Goal: Use online tool/utility: Utilize a website feature to perform a specific function

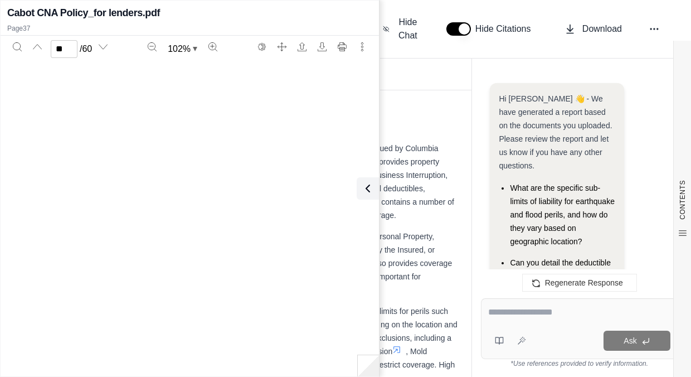
scroll to position [16444, 0]
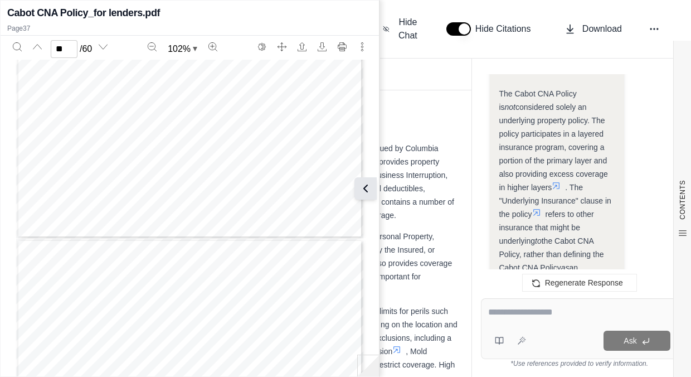
click at [363, 186] on icon at bounding box center [365, 188] width 13 height 13
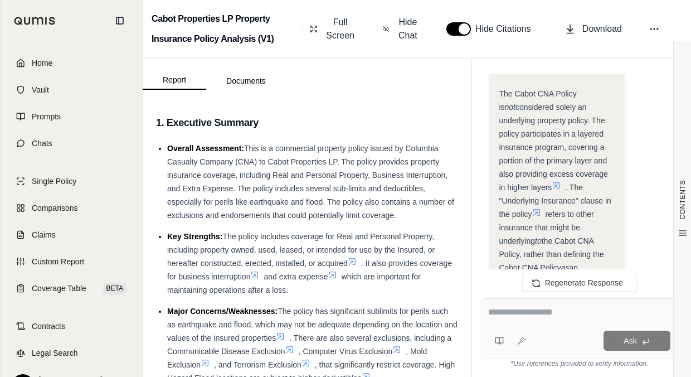
scroll to position [4297, 0]
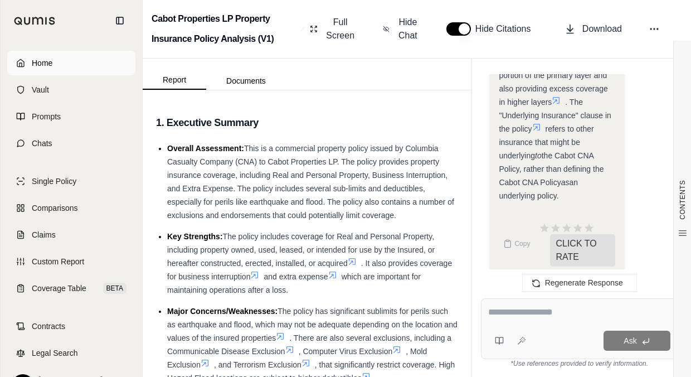
click at [60, 68] on link "Home" at bounding box center [71, 63] width 128 height 25
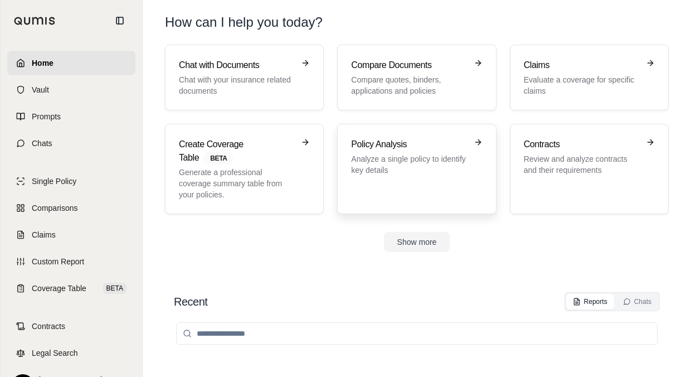
click at [405, 148] on h3 "Policy Analysis" at bounding box center [408, 144] width 115 height 13
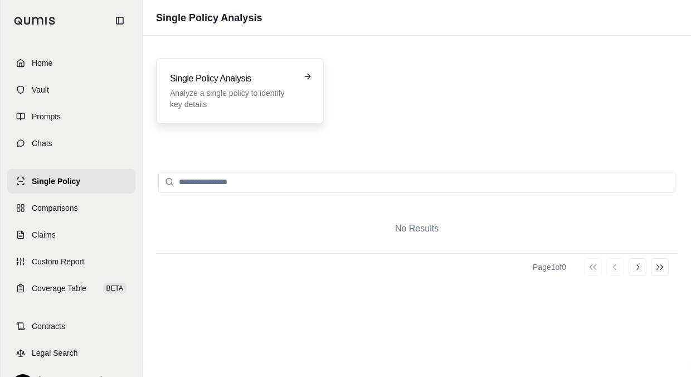
click at [282, 93] on p "Analyze a single policy to identify key details" at bounding box center [232, 98] width 124 height 22
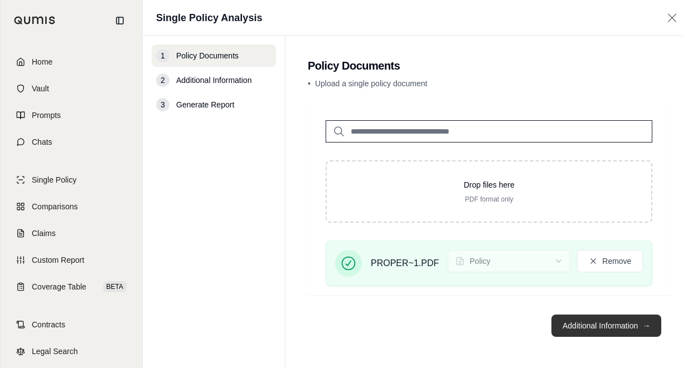
click at [578, 337] on button "Additional Information →" at bounding box center [606, 326] width 110 height 22
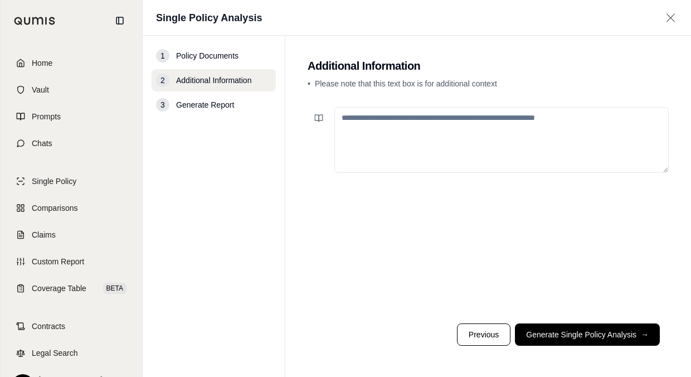
click at [578, 333] on button "Generate Single Policy Analysis →" at bounding box center [587, 334] width 145 height 22
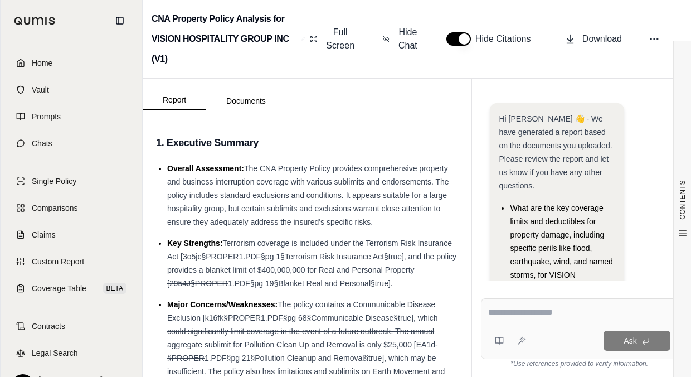
scroll to position [191, 0]
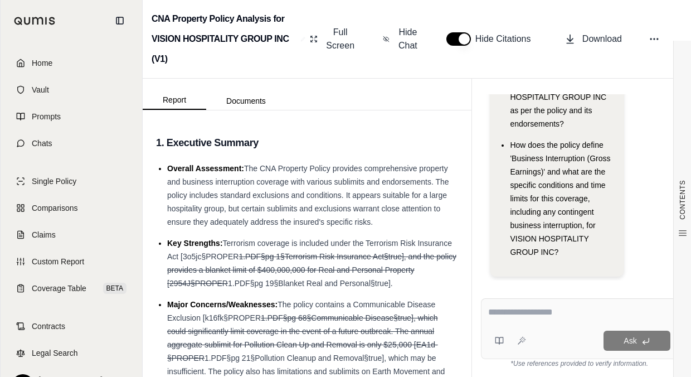
click at [523, 315] on textarea at bounding box center [579, 311] width 182 height 13
type textarea "**********"
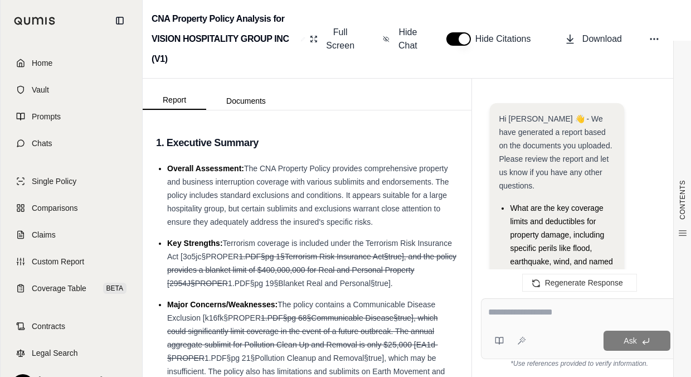
scroll to position [901, 0]
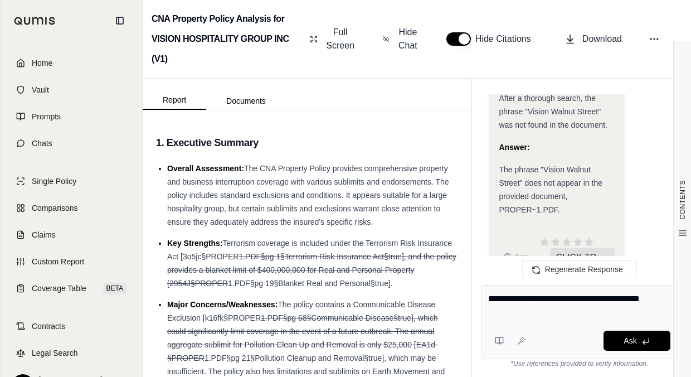
type textarea "**********"
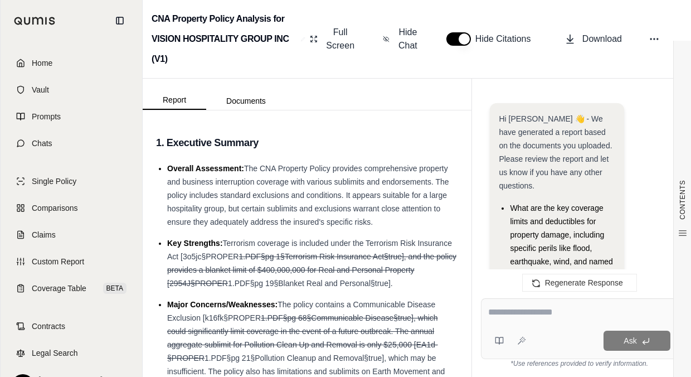
scroll to position [1637, 0]
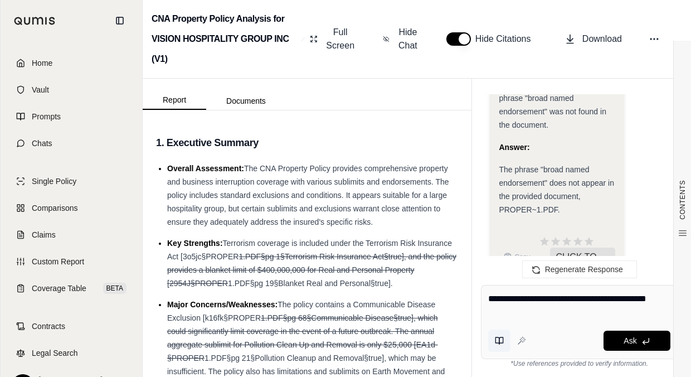
type textarea "**********"
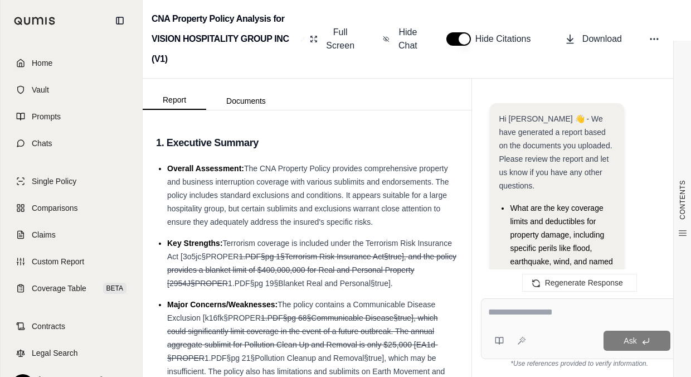
scroll to position [2373, 0]
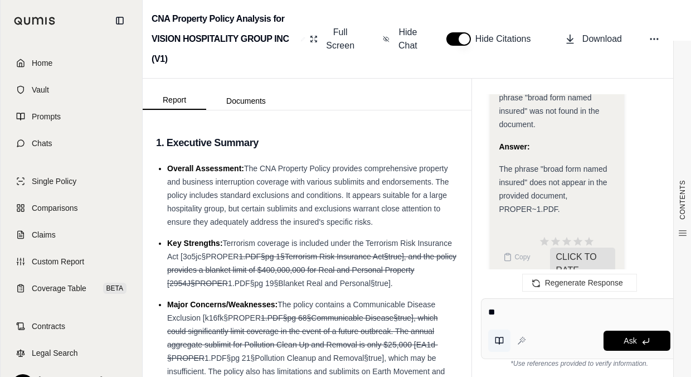
type textarea "*"
type textarea "**********"
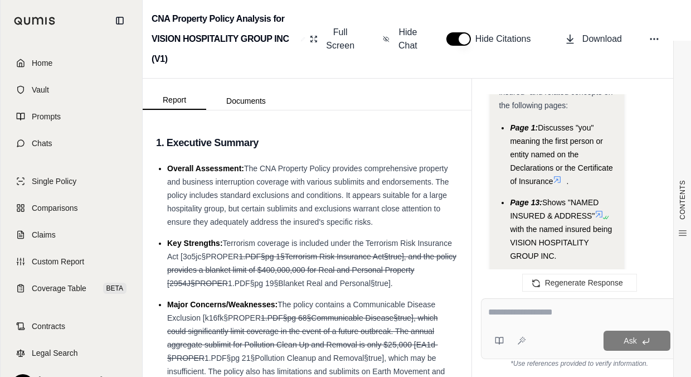
scroll to position [3670, 0]
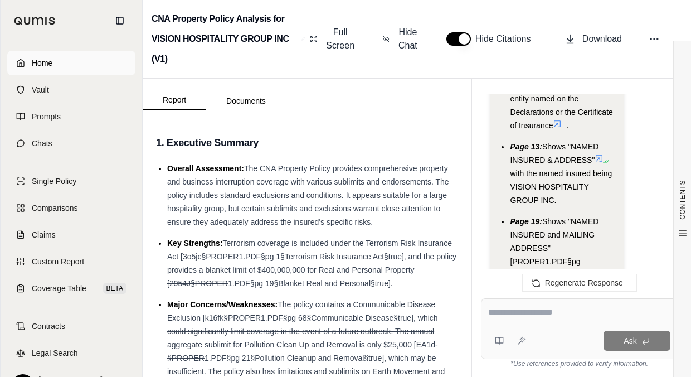
click at [40, 64] on span "Home" at bounding box center [42, 62] width 21 height 11
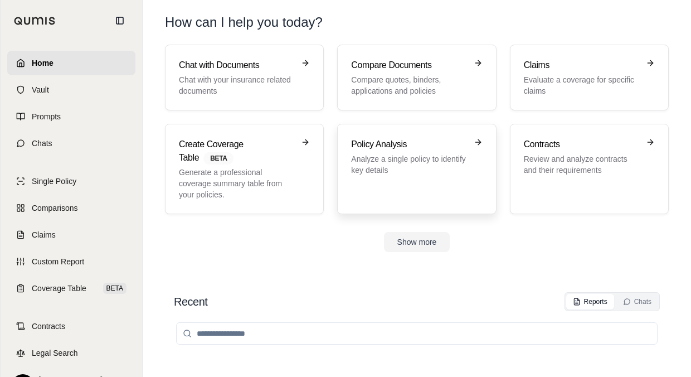
click at [403, 151] on div "Policy Analysis Analyze a single policy to identify key details" at bounding box center [408, 157] width 115 height 38
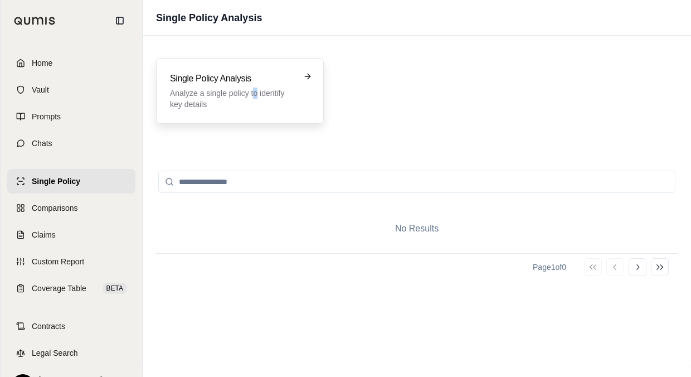
click at [255, 87] on div "Single Policy Analysis Analyze a single policy to identify key details" at bounding box center [232, 91] width 124 height 38
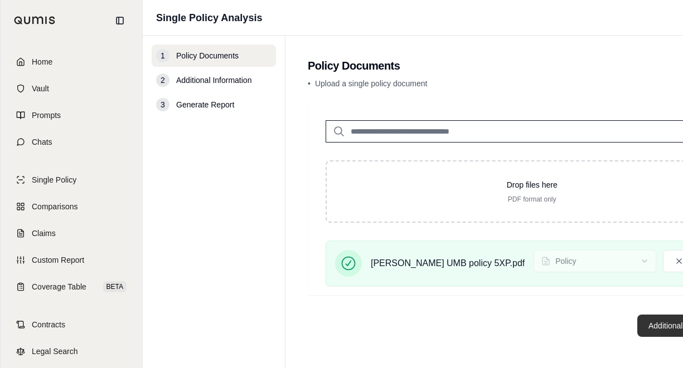
click at [637, 333] on button "Additional Information →" at bounding box center [692, 326] width 110 height 22
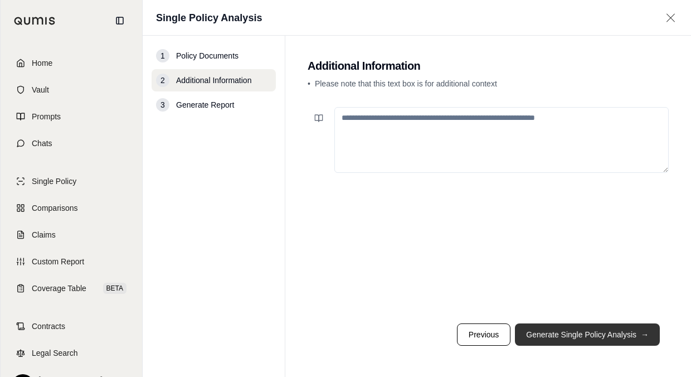
click at [593, 333] on button "Generate Single Policy Analysis →" at bounding box center [587, 334] width 145 height 22
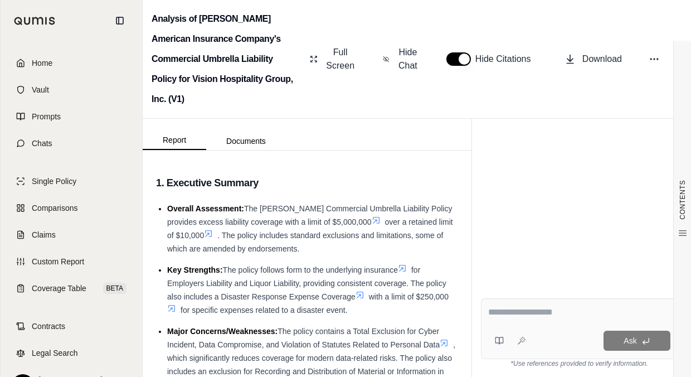
scroll to position [95, 0]
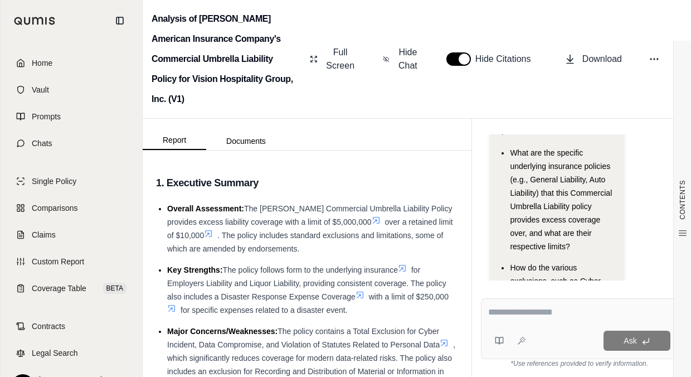
click at [518, 312] on textarea at bounding box center [579, 311] width 182 height 13
type textarea "**********"
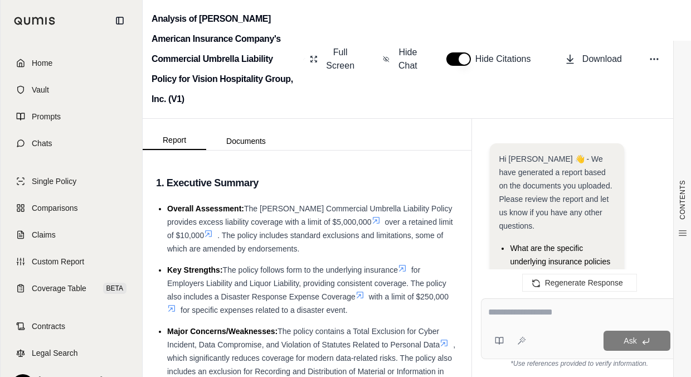
scroll to position [2616, 0]
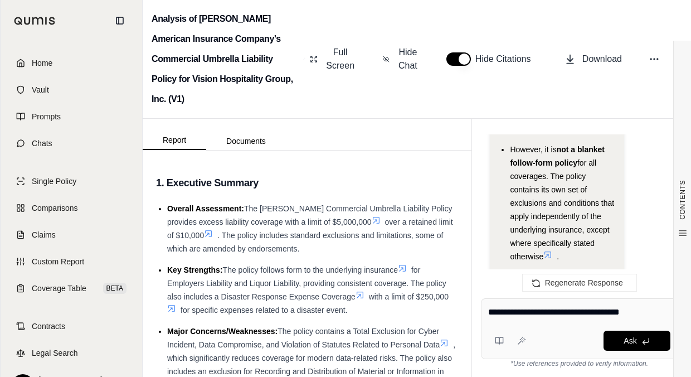
type textarea "**********"
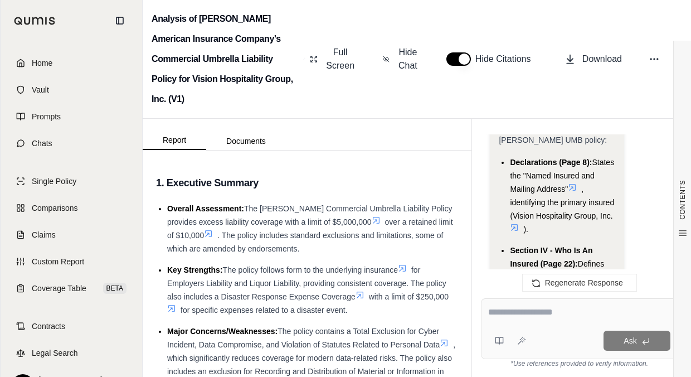
scroll to position [4387, 0]
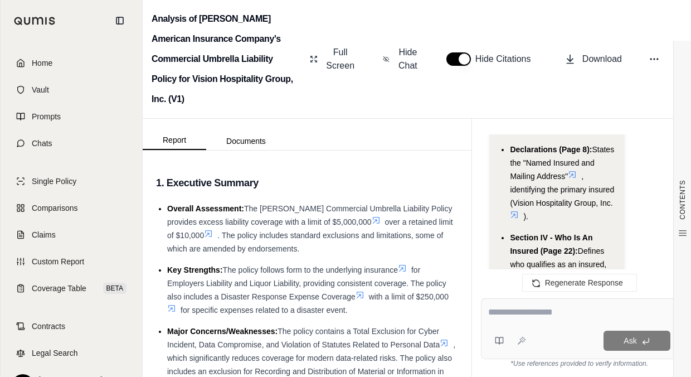
click at [560, 313] on icon at bounding box center [560, 316] width 7 height 7
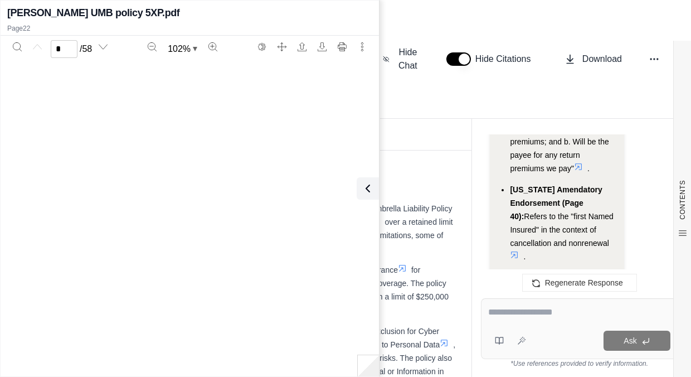
scroll to position [0, 0]
type input "**"
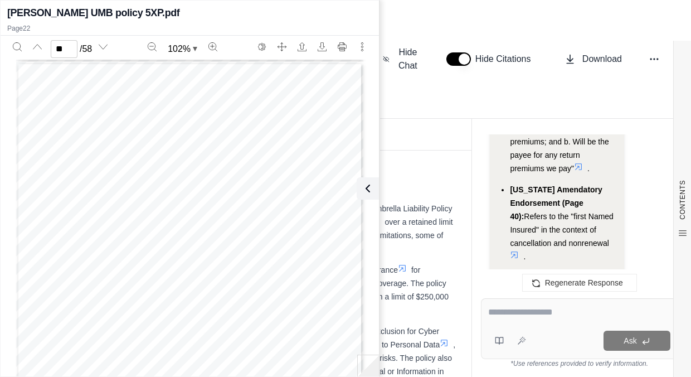
scroll to position [9434, 0]
click at [512, 313] on textarea at bounding box center [579, 311] width 182 height 13
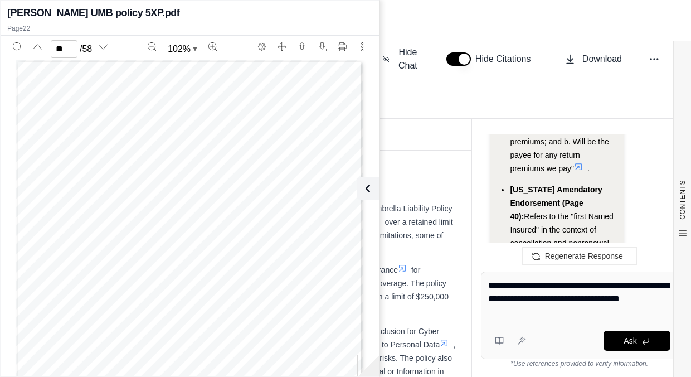
type textarea "**********"
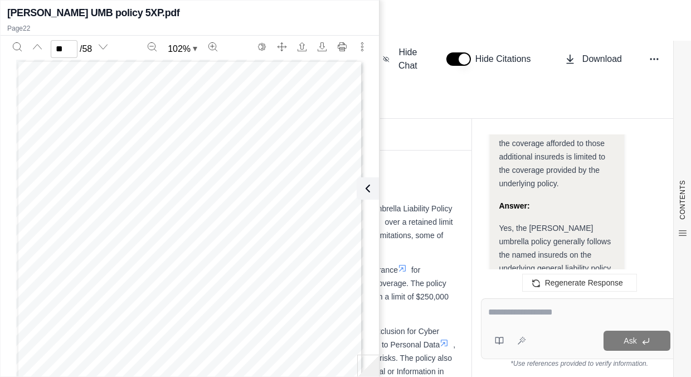
scroll to position [6244, 0]
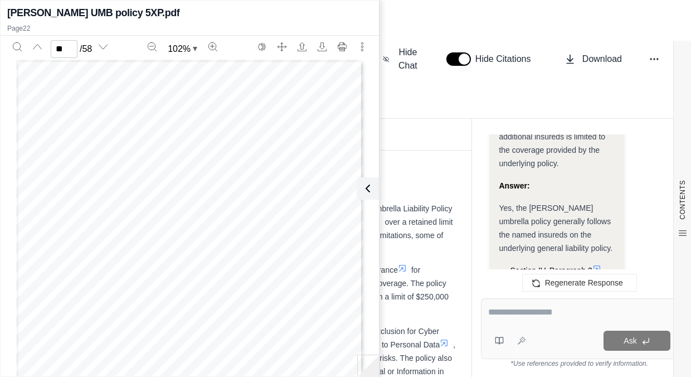
click at [595, 264] on icon at bounding box center [596, 268] width 9 height 9
click at [598, 264] on icon at bounding box center [596, 268] width 9 height 9
click at [365, 186] on icon at bounding box center [367, 188] width 13 height 13
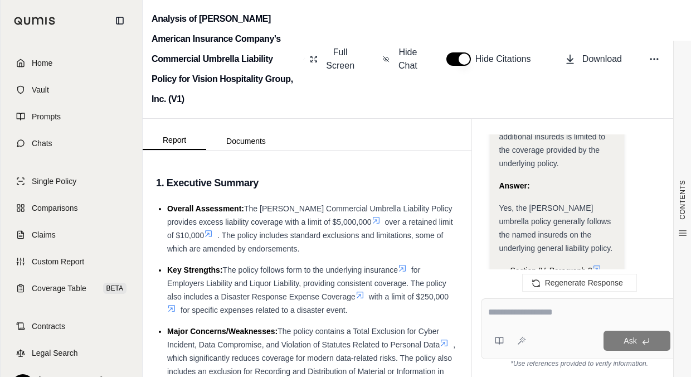
click at [576, 346] on icon at bounding box center [576, 349] width 7 height 7
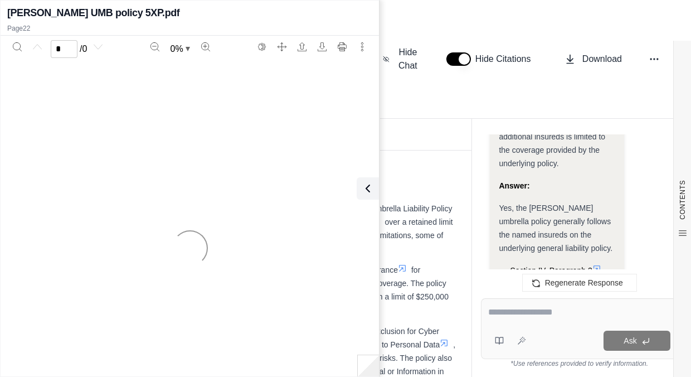
scroll to position [6467, 0]
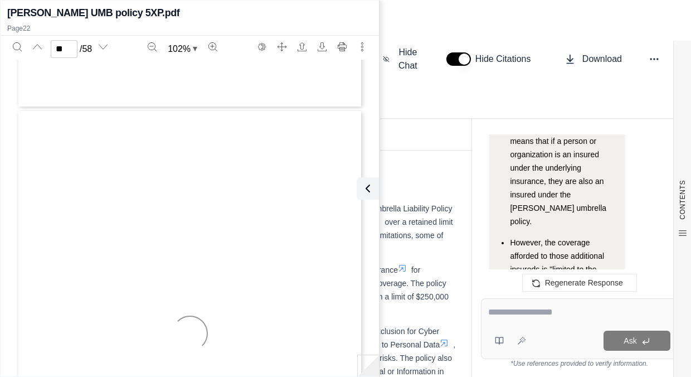
type input "**"
click at [368, 188] on icon at bounding box center [367, 188] width 13 height 13
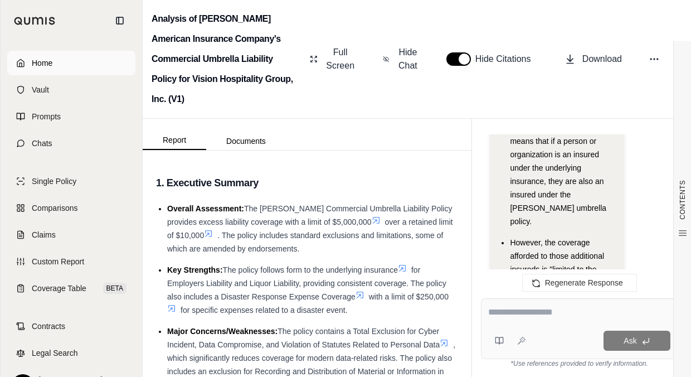
click at [61, 51] on link "Home" at bounding box center [71, 63] width 128 height 25
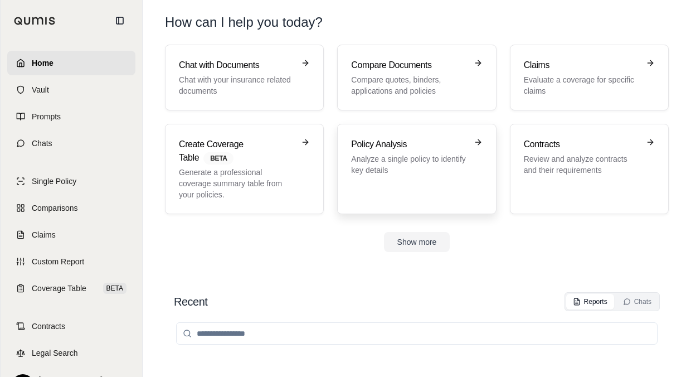
click at [374, 127] on link "Policy Analysis Analyze a single policy to identify key details" at bounding box center [416, 169] width 159 height 90
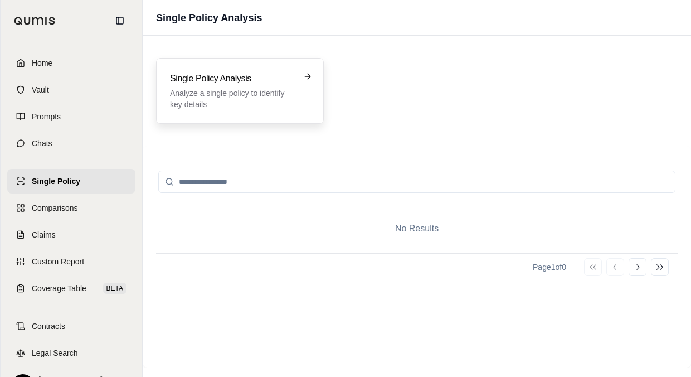
click at [287, 94] on p "Analyze a single policy to identify key details" at bounding box center [232, 98] width 124 height 22
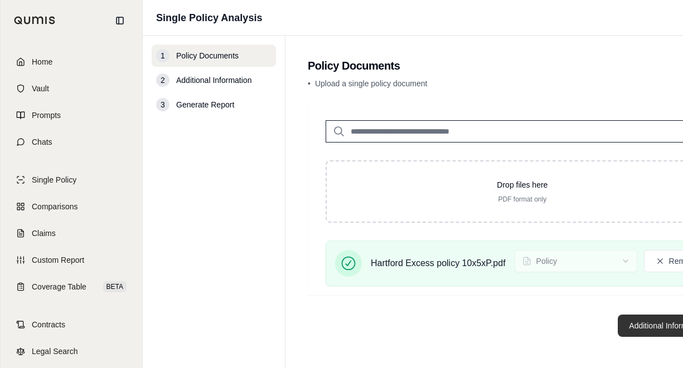
click at [629, 332] on button "Additional Information →" at bounding box center [672, 326] width 110 height 22
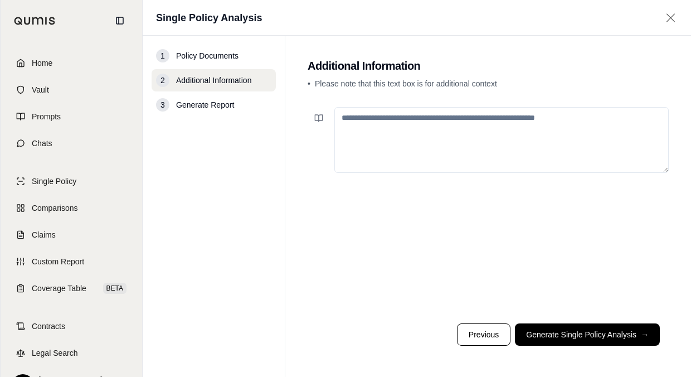
click at [622, 330] on button "Generate Single Policy Analysis →" at bounding box center [587, 334] width 145 height 22
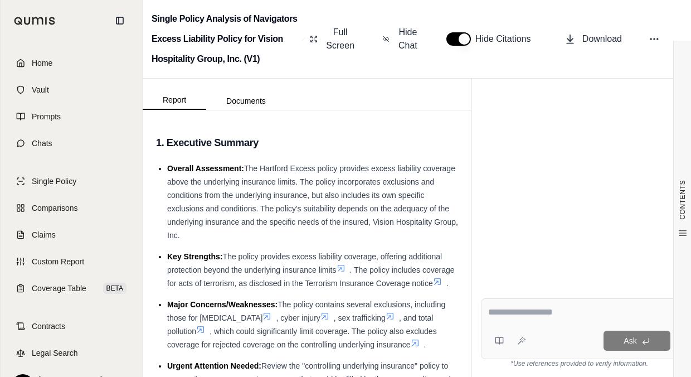
scroll to position [48, 0]
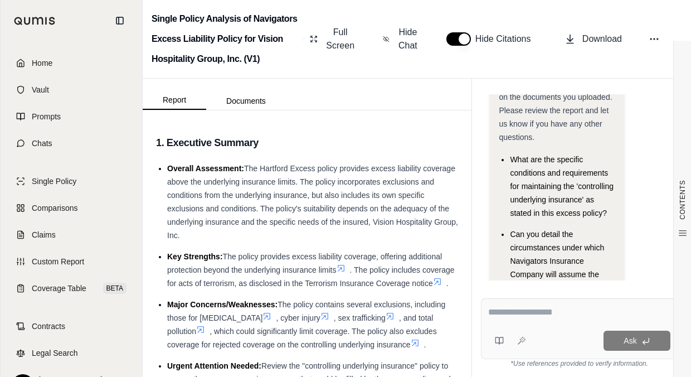
click at [546, 313] on textarea at bounding box center [579, 311] width 182 height 13
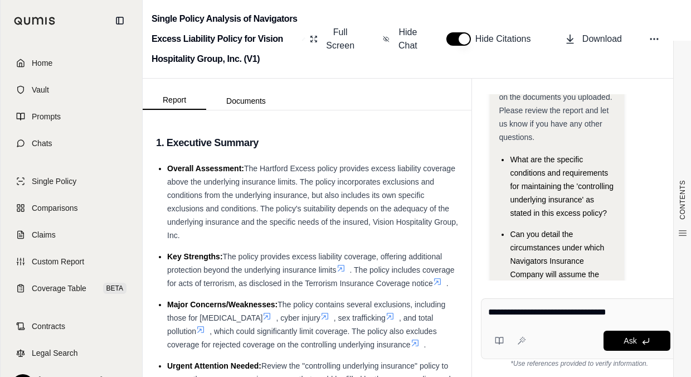
type textarea "**********"
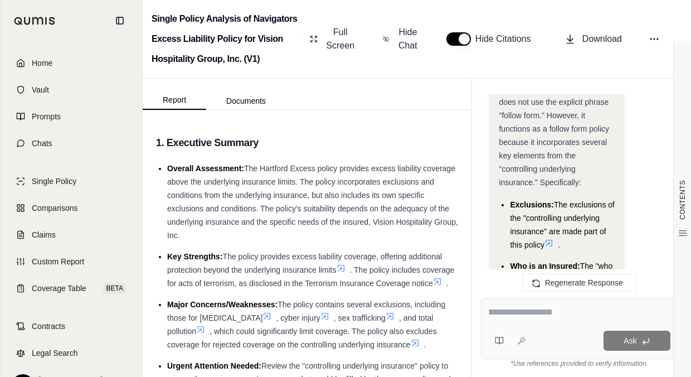
scroll to position [2062, 0]
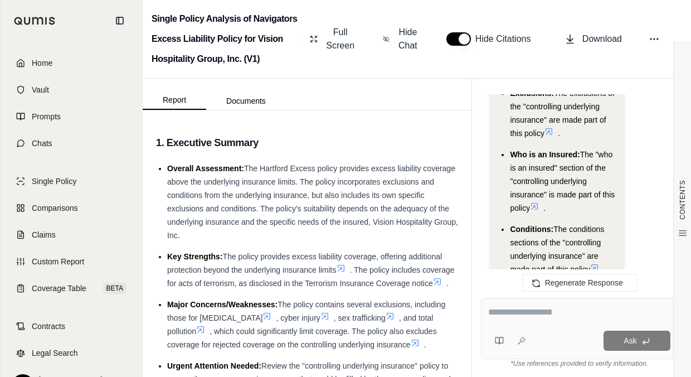
click at [538, 202] on icon at bounding box center [534, 206] width 9 height 9
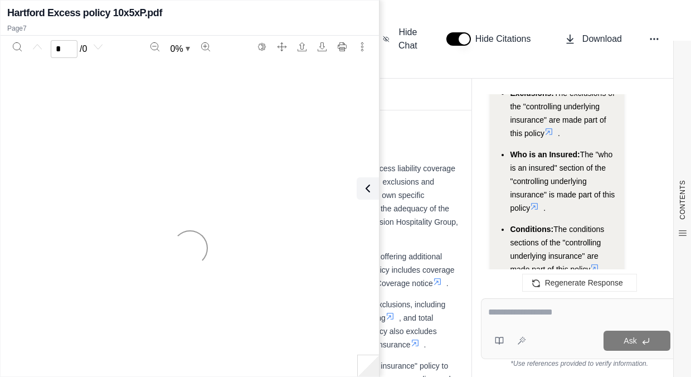
scroll to position [2452, 0]
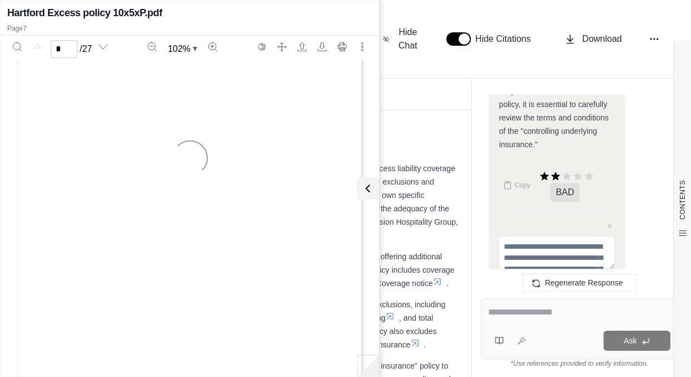
type input "*"
click at [374, 184] on button at bounding box center [365, 188] width 22 height 22
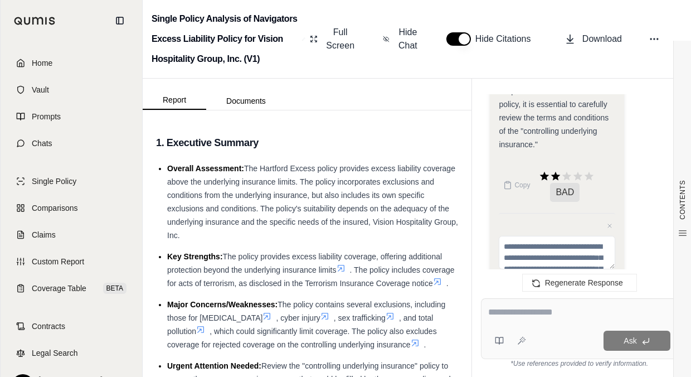
click at [48, 61] on span "Home" at bounding box center [42, 62] width 21 height 11
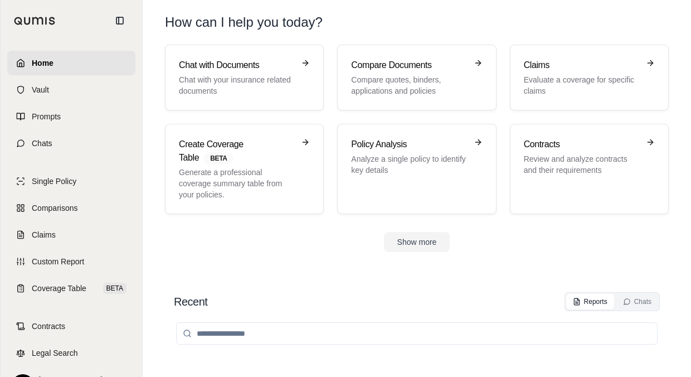
click at [329, 154] on div "Chat with Documents Chat with your insurance related documents Compare Document…" at bounding box center [417, 129] width 504 height 169
click at [354, 158] on p "Analyze a single policy to identify key details" at bounding box center [408, 164] width 115 height 22
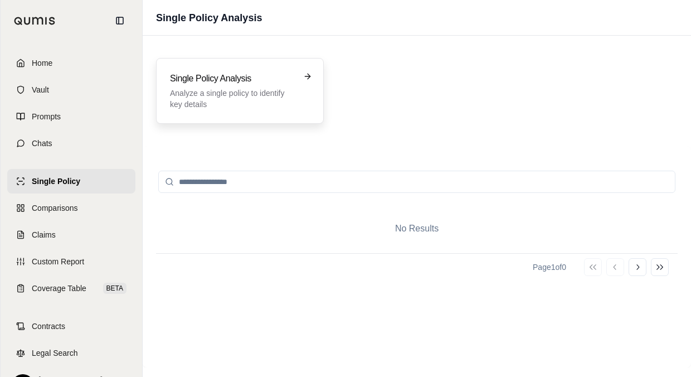
click at [293, 100] on p "Analyze a single policy to identify key details" at bounding box center [232, 98] width 124 height 22
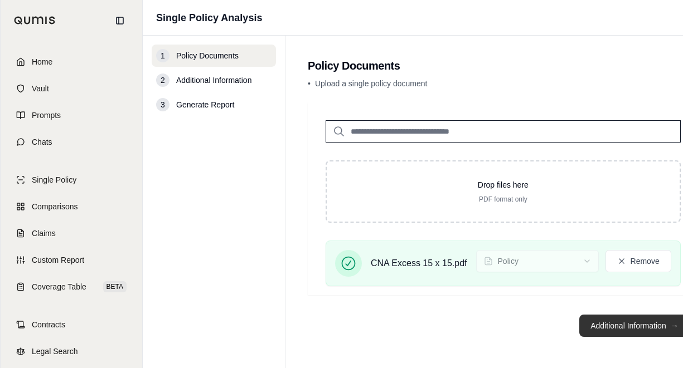
click at [597, 337] on button "Additional Information →" at bounding box center [634, 326] width 110 height 22
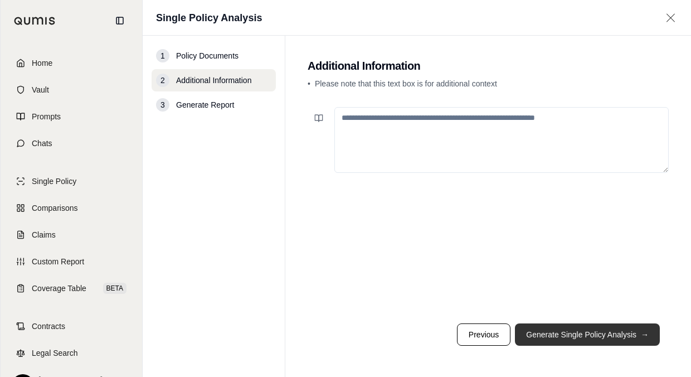
click at [539, 339] on button "Generate Single Policy Analysis →" at bounding box center [587, 334] width 145 height 22
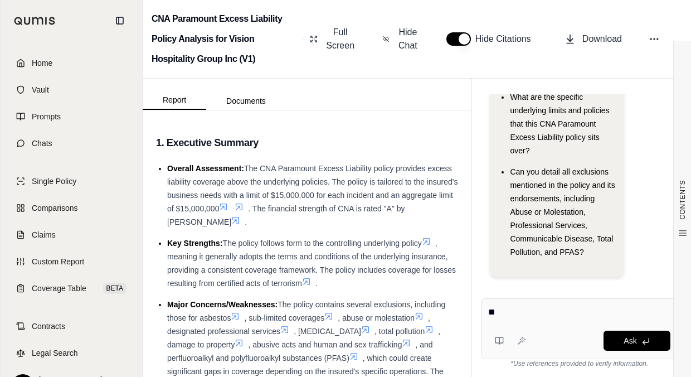
type textarea "*"
type textarea "**********"
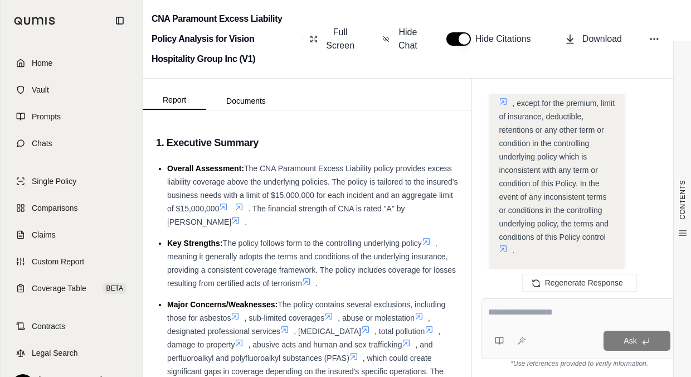
scroll to position [1969, 0]
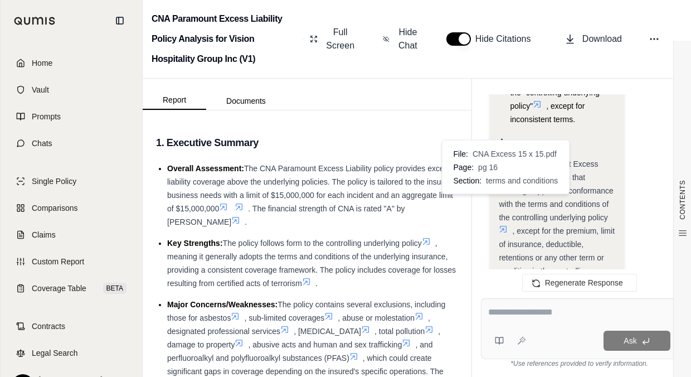
click at [502, 226] on icon at bounding box center [503, 229] width 7 height 7
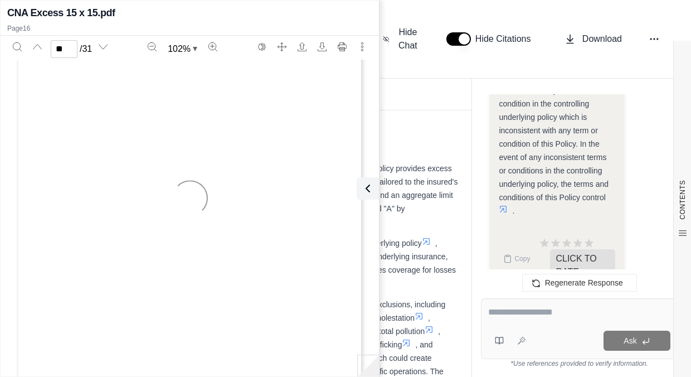
type input "**"
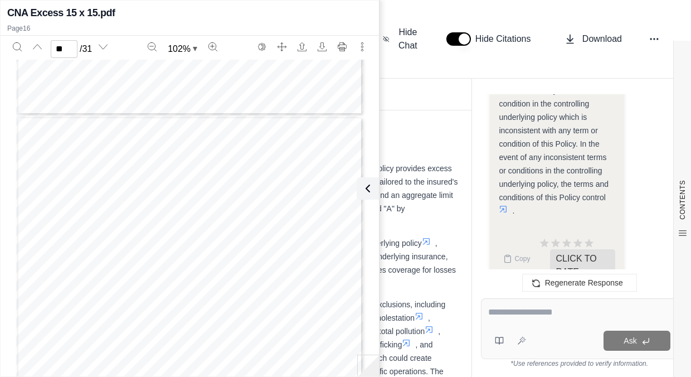
scroll to position [6739, 0]
drag, startPoint x: 82, startPoint y: 185, endPoint x: 259, endPoint y: 187, distance: 176.6
click at [259, 187] on div "CNA Paramount Excess Liability Policy PARAMOUNT EXCESS LIABILITY POLICY I. A. B…" at bounding box center [189, 284] width 347 height 449
drag, startPoint x: 259, startPoint y: 187, endPoint x: 249, endPoint y: 186, distance: 9.5
copy div "Policy shall attach only after the full amount of the underlying limits"
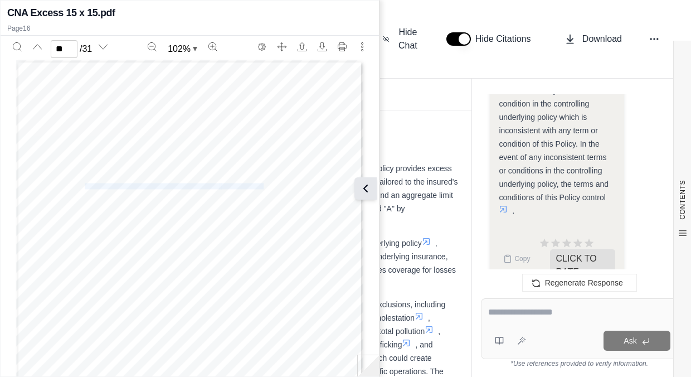
click at [365, 184] on icon at bounding box center [365, 188] width 13 height 13
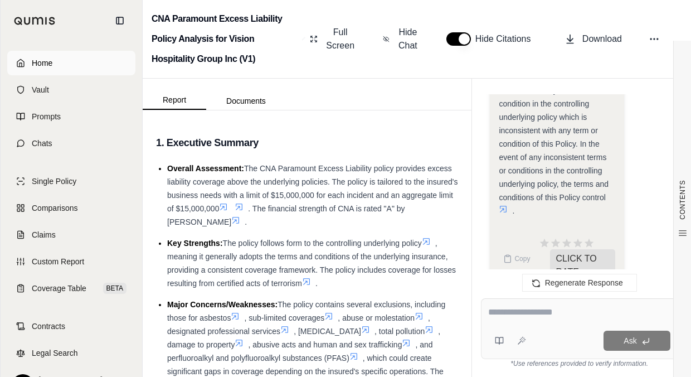
click at [55, 56] on link "Home" at bounding box center [71, 63] width 128 height 25
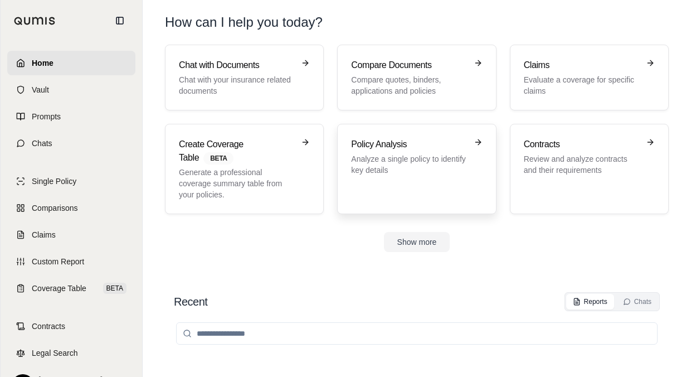
click at [379, 151] on div "Policy Analysis Analyze a single policy to identify key details" at bounding box center [408, 157] width 115 height 38
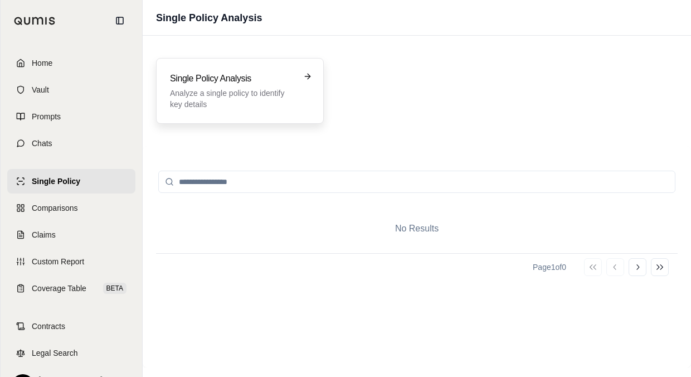
click at [269, 103] on p "Analyze a single policy to identify key details" at bounding box center [232, 98] width 124 height 22
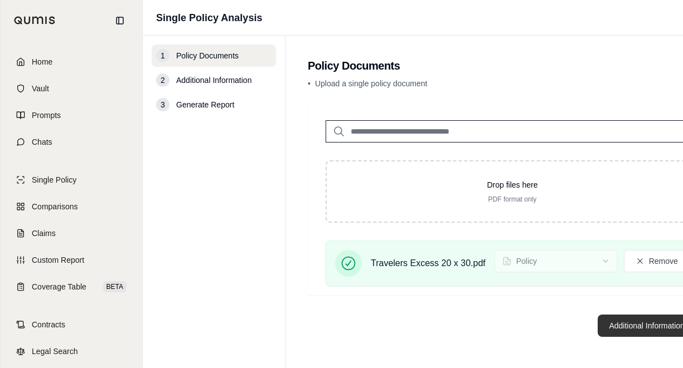
click at [612, 327] on button "Additional Information →" at bounding box center [652, 326] width 110 height 22
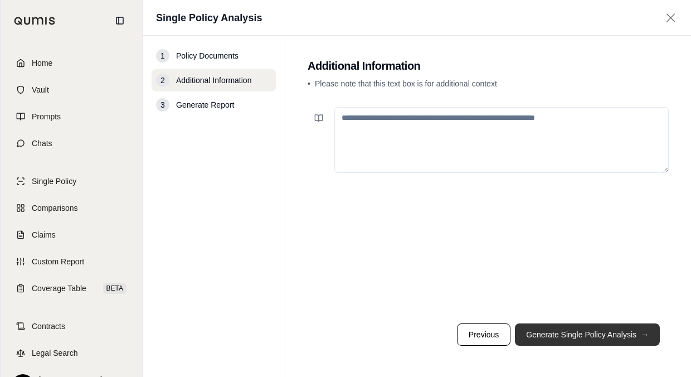
click at [598, 332] on button "Generate Single Policy Analysis →" at bounding box center [587, 334] width 145 height 22
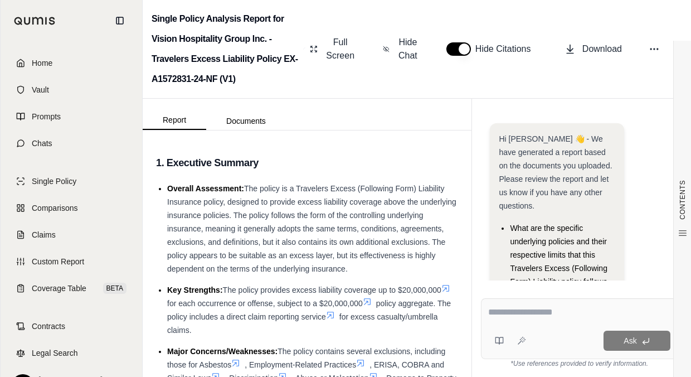
scroll to position [69, 0]
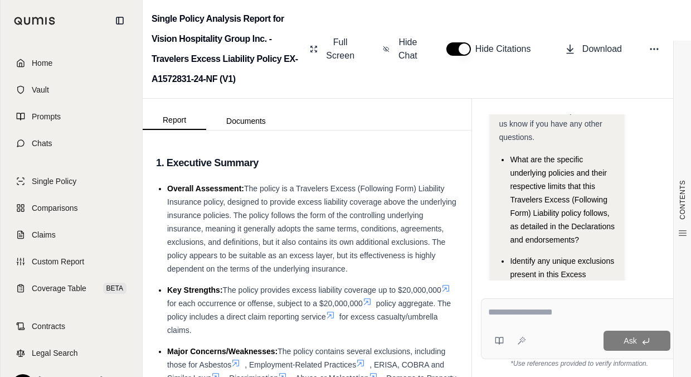
click at [512, 322] on div at bounding box center [579, 313] width 182 height 17
click at [514, 315] on textarea at bounding box center [579, 311] width 182 height 13
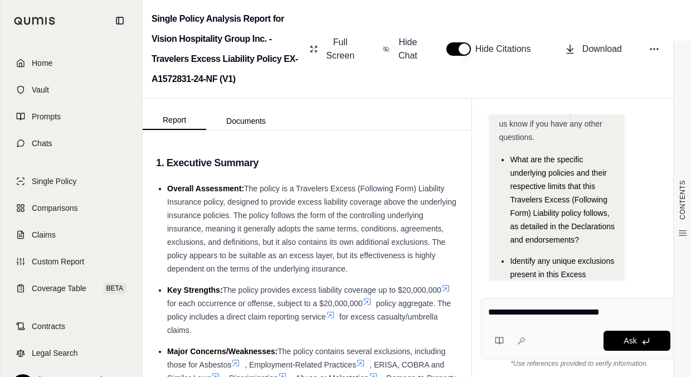
type textarea "**********"
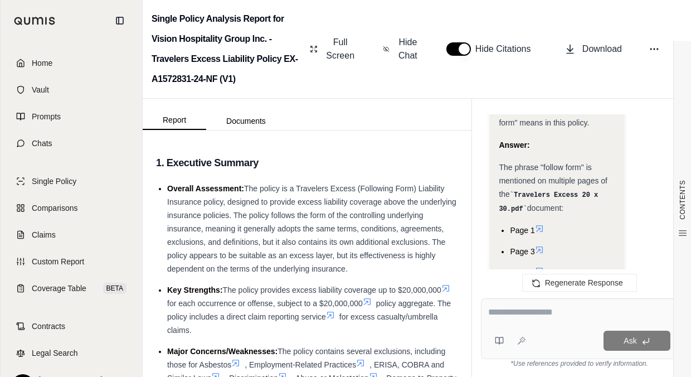
scroll to position [1286, 0]
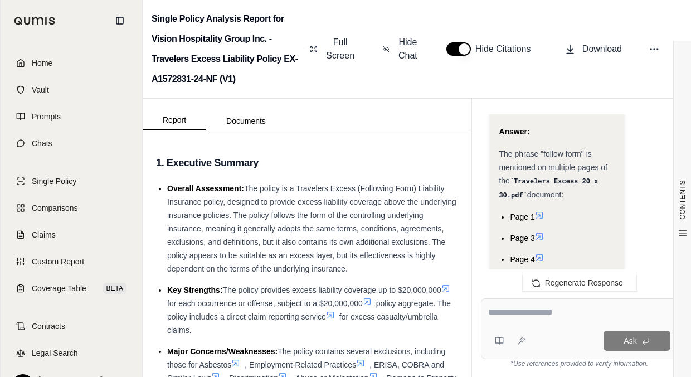
click at [543, 211] on icon at bounding box center [539, 215] width 9 height 9
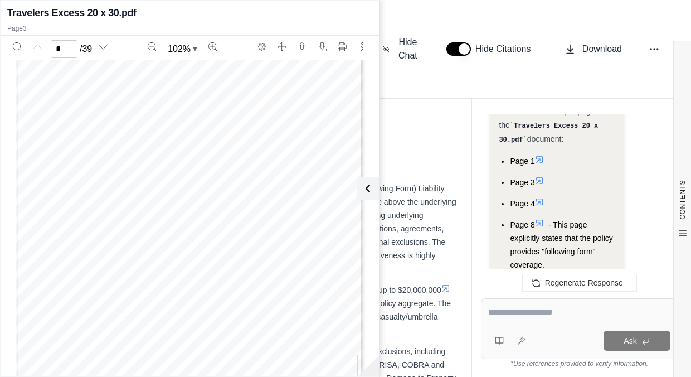
scroll to position [1509, 0]
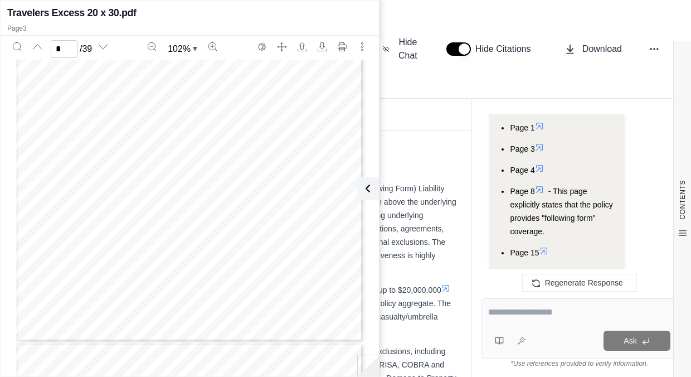
scroll to position [1398, 0]
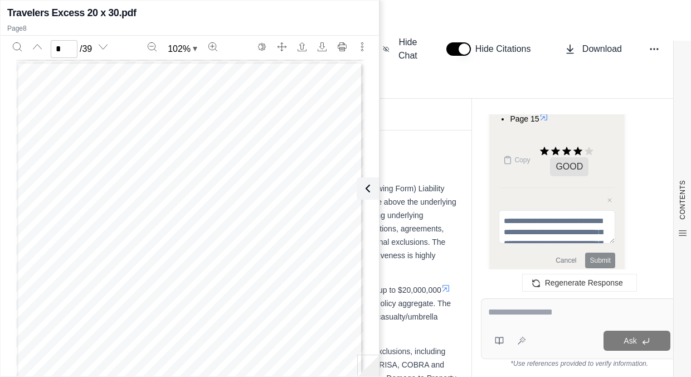
type input "*"
drag, startPoint x: 55, startPoint y: 103, endPoint x: 315, endPoint y: 104, distance: 260.2
click at [315, 104] on span "EXCESS (FOLLOWING FORM) LIABILITY INSURANCE" at bounding box center [189, 106] width 261 height 11
drag, startPoint x: 315, startPoint y: 104, endPoint x: 308, endPoint y: 106, distance: 7.6
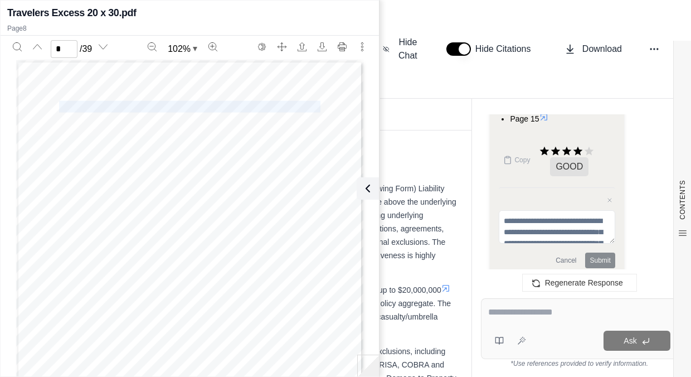
copy span "EXCESS (FOLLOWING FORM) LIABILITY INSURANCE"
click at [364, 183] on icon at bounding box center [365, 188] width 13 height 13
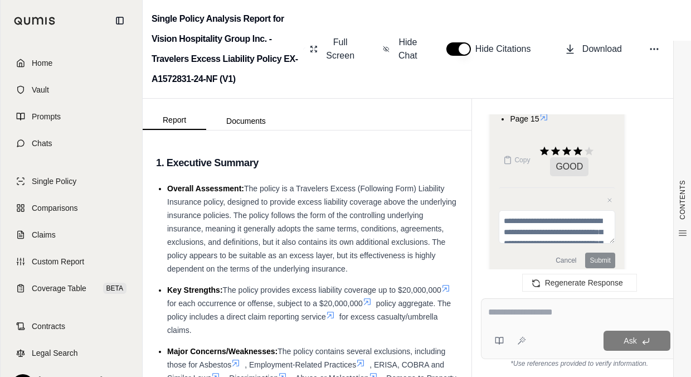
click at [68, 69] on link "Home" at bounding box center [71, 63] width 128 height 25
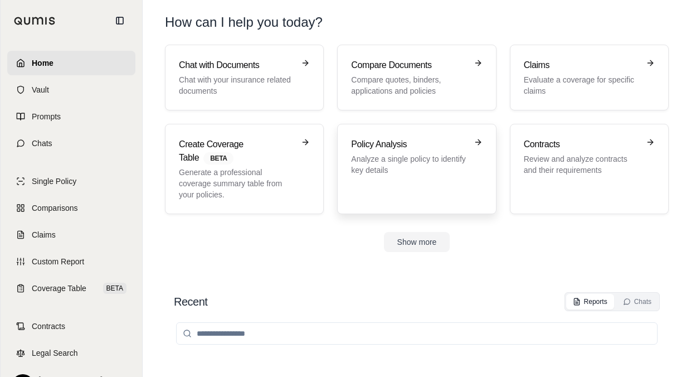
click at [383, 157] on p "Analyze a single policy to identify key details" at bounding box center [408, 164] width 115 height 22
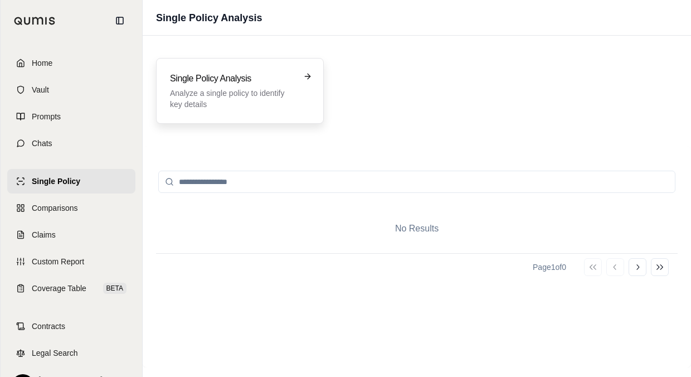
click at [287, 90] on p "Analyze a single policy to identify key details" at bounding box center [232, 98] width 124 height 22
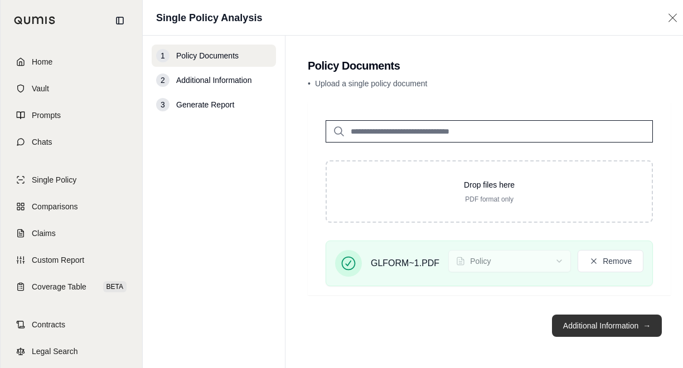
click at [593, 337] on button "Additional Information →" at bounding box center [607, 326] width 110 height 22
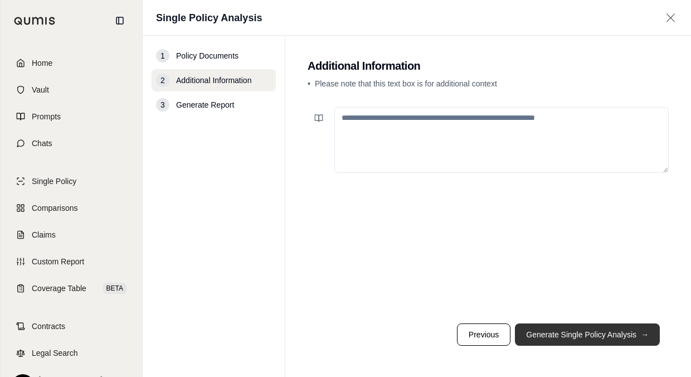
click at [594, 339] on button "Generate Single Policy Analysis →" at bounding box center [587, 334] width 145 height 22
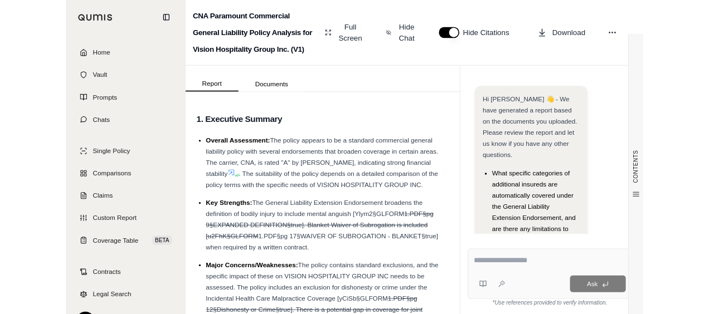
scroll to position [75, 0]
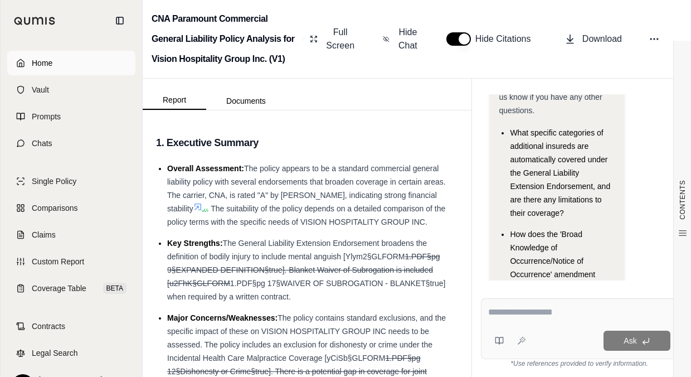
click at [39, 64] on span "Home" at bounding box center [42, 62] width 21 height 11
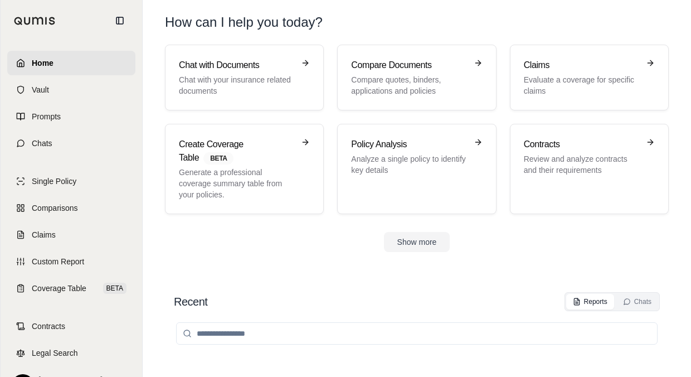
drag, startPoint x: 384, startPoint y: 261, endPoint x: 368, endPoint y: 242, distance: 24.9
click at [383, 261] on section "Chat with Documents Chat with your insurance related documents Compare Document…" at bounding box center [416, 157] width 539 height 225
click at [385, 178] on div "Policy Analysis Analyze a single policy to identify key details" at bounding box center [416, 169] width 131 height 62
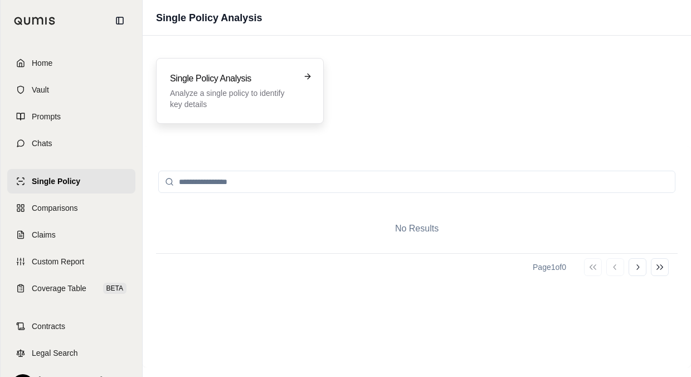
click at [282, 104] on p "Analyze a single policy to identify key details" at bounding box center [232, 98] width 124 height 22
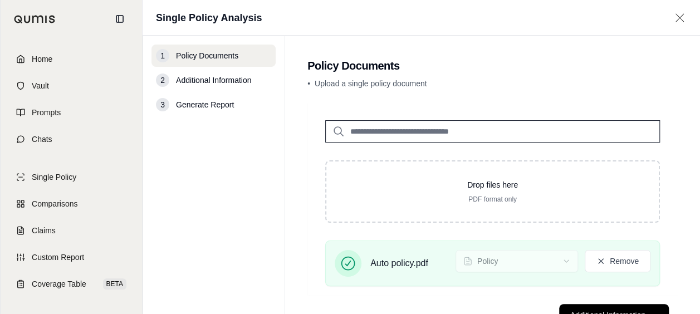
click at [562, 306] on button "Additional Information →" at bounding box center [614, 315] width 110 height 22
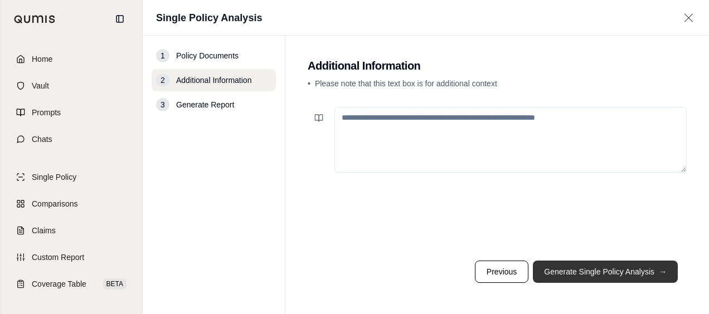
click at [559, 277] on button "Generate Single Policy Analysis →" at bounding box center [605, 272] width 145 height 22
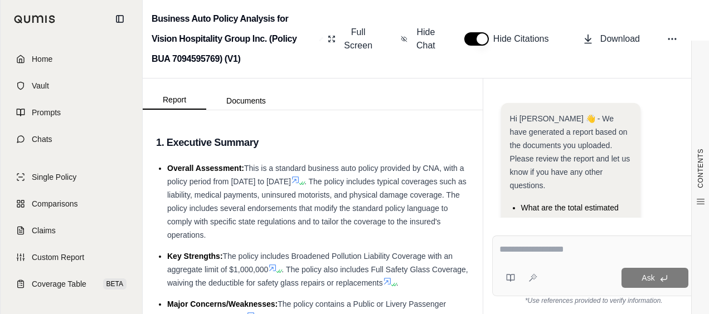
scroll to position [159, 0]
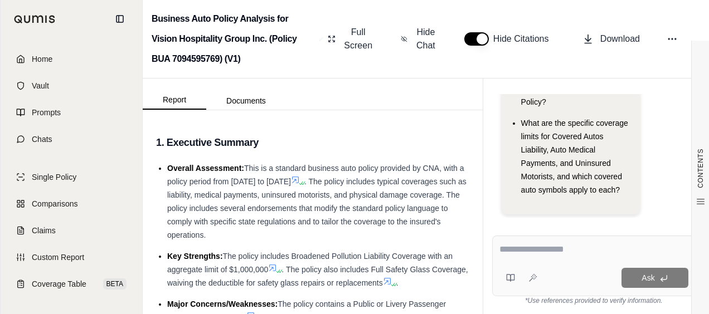
click at [570, 245] on textarea at bounding box center [593, 249] width 189 height 13
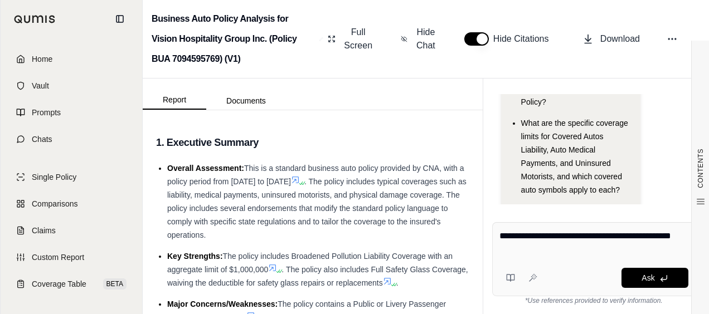
type textarea "**********"
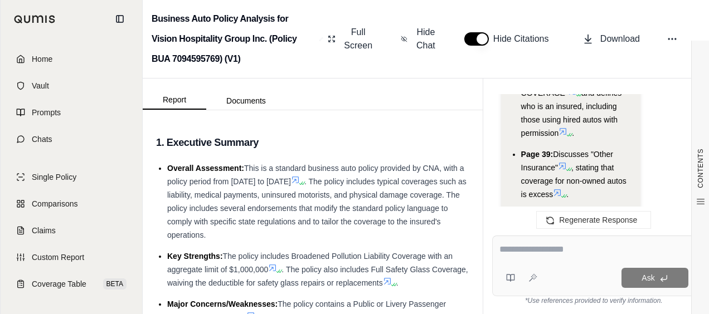
scroll to position [3108, 0]
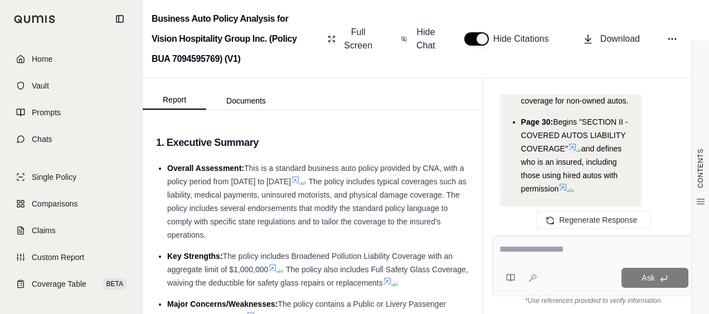
click at [576, 147] on icon at bounding box center [578, 150] width 7 height 7
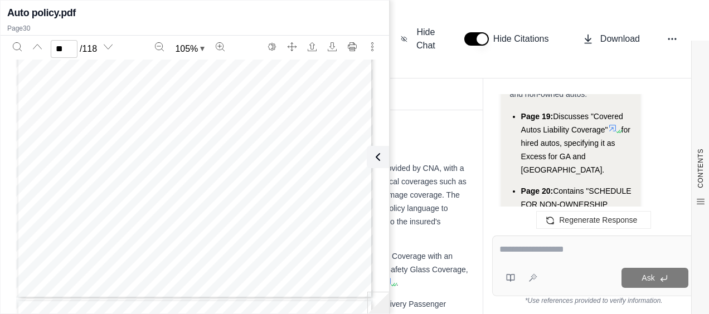
scroll to position [2941, 0]
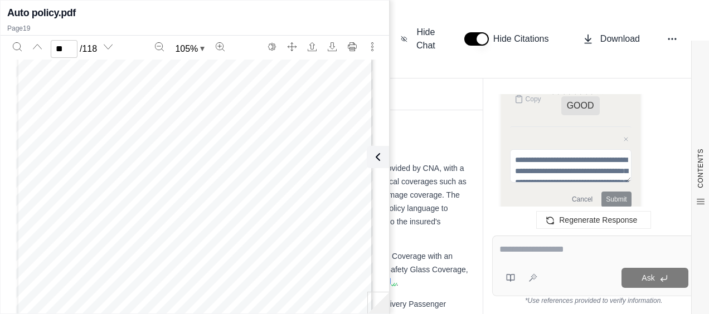
scroll to position [8487, 0]
type input "**"
click at [528, 255] on textarea at bounding box center [593, 249] width 189 height 13
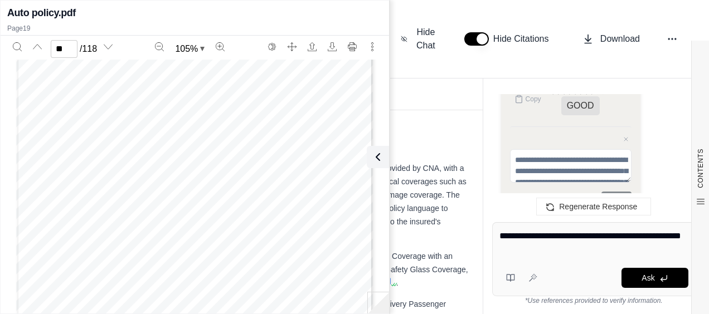
type textarea "**********"
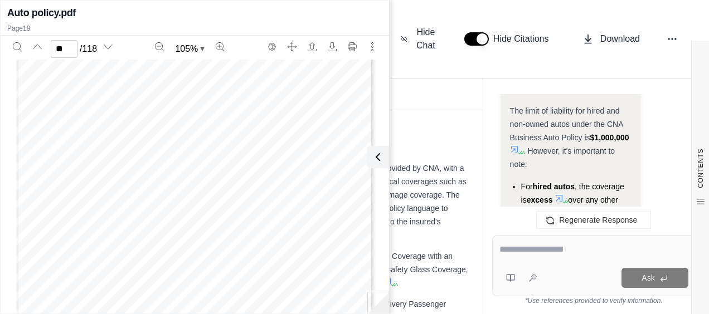
scroll to position [5390, 0]
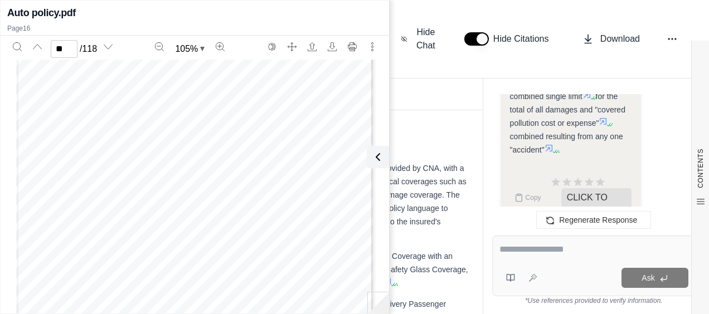
scroll to position [8326, 0]
type input "**"
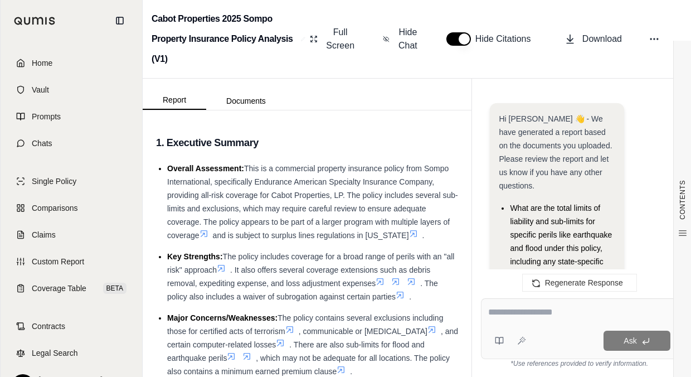
scroll to position [1789, 0]
